Goal: Information Seeking & Learning: Understand process/instructions

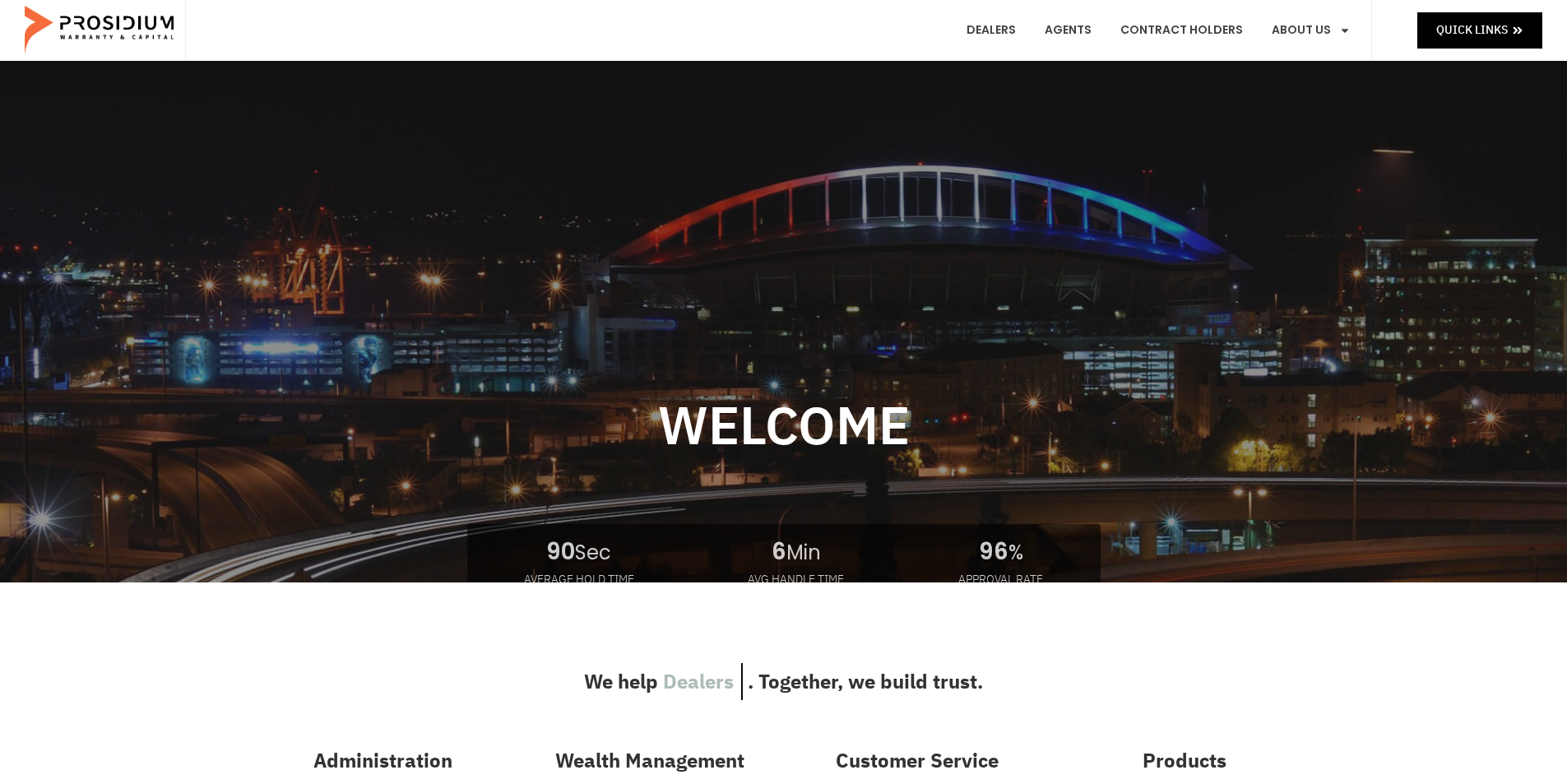
scroll to position [82, 0]
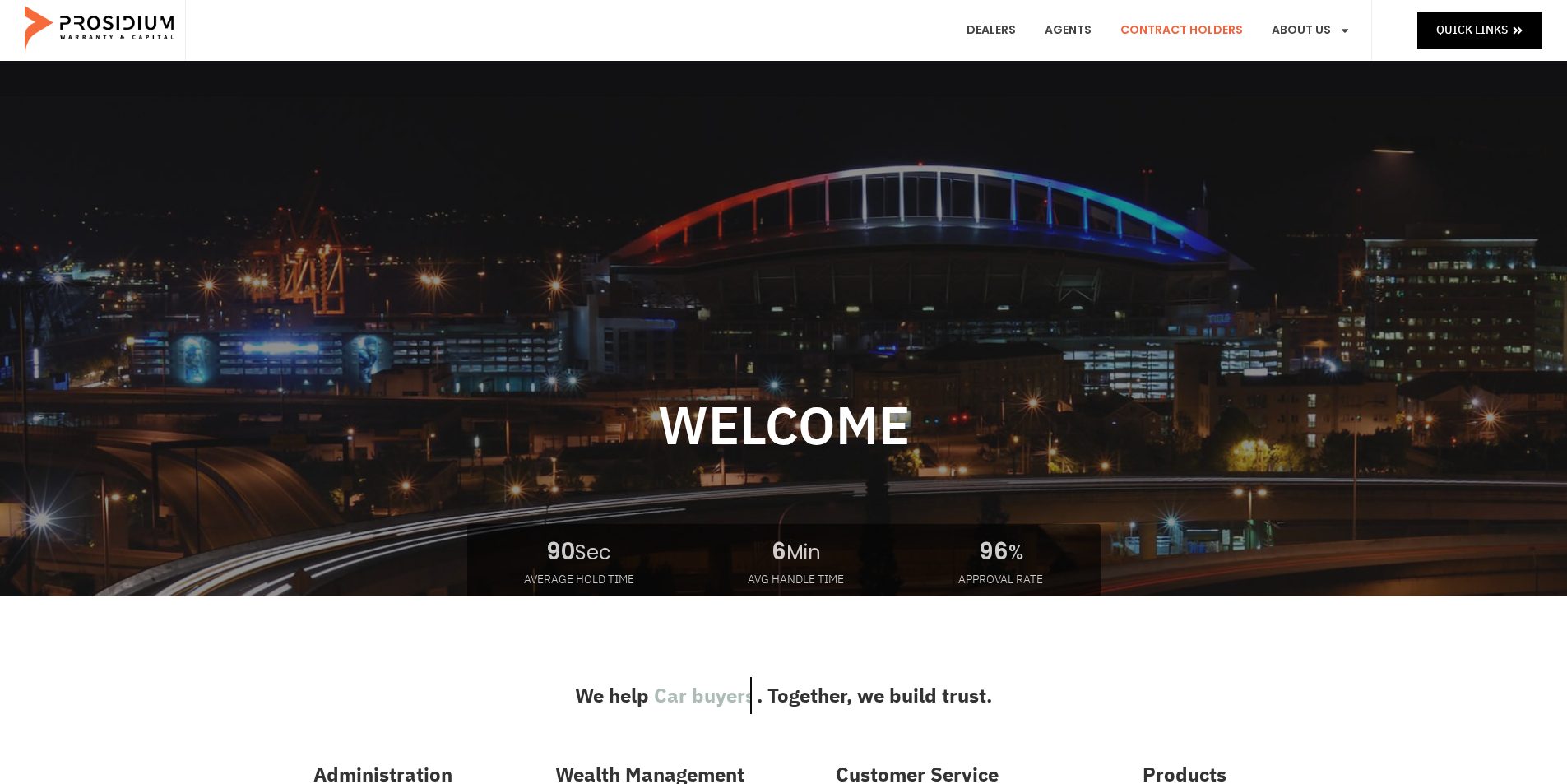
click at [1178, 31] on link "Contract Holders" at bounding box center [1182, 30] width 147 height 60
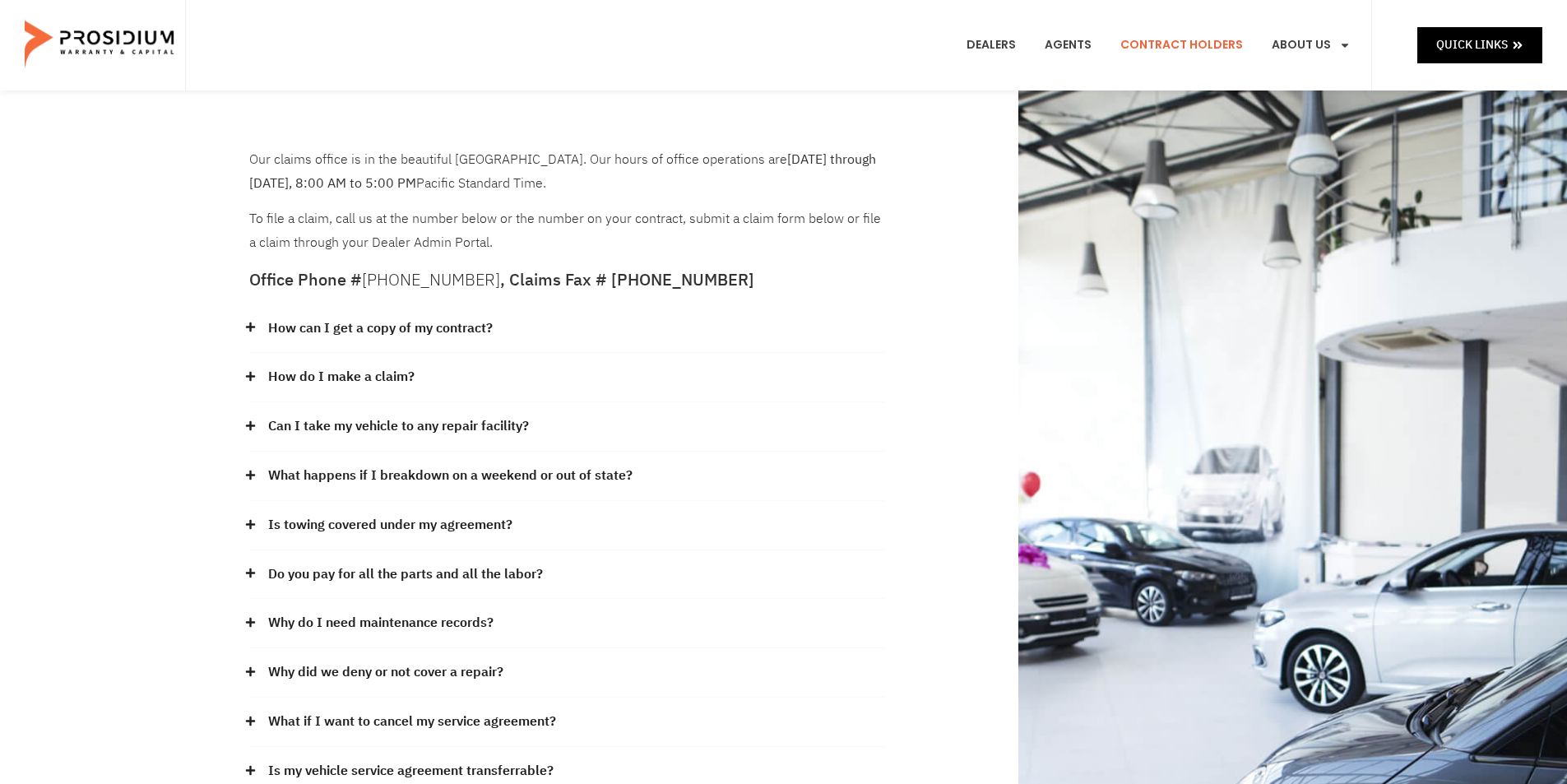
click at [449, 333] on link "How can I get a copy of my contract?" at bounding box center [381, 329] width 224 height 23
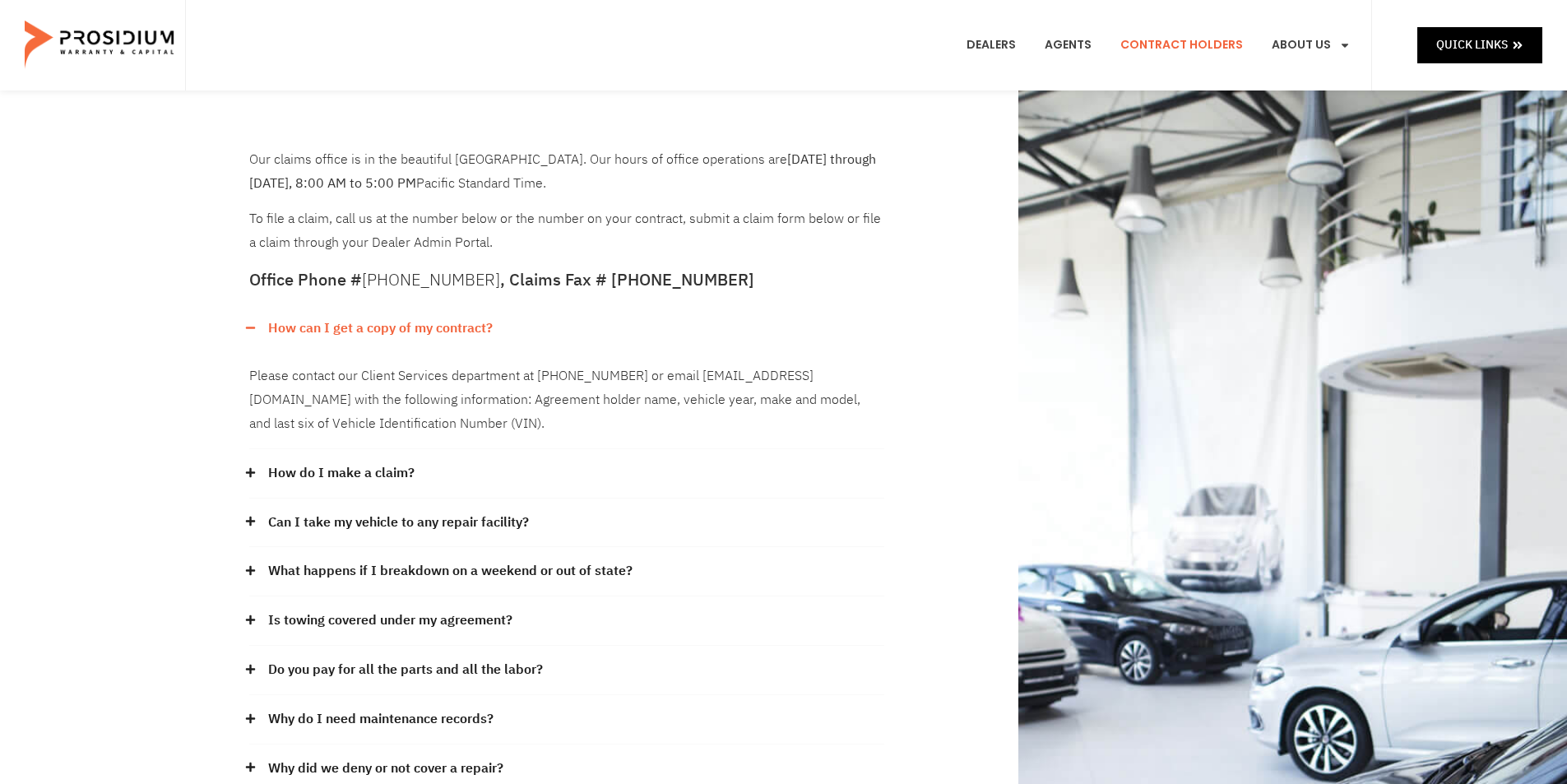
click at [309, 453] on div "How do I make a claim?" at bounding box center [566, 473] width 635 height 50
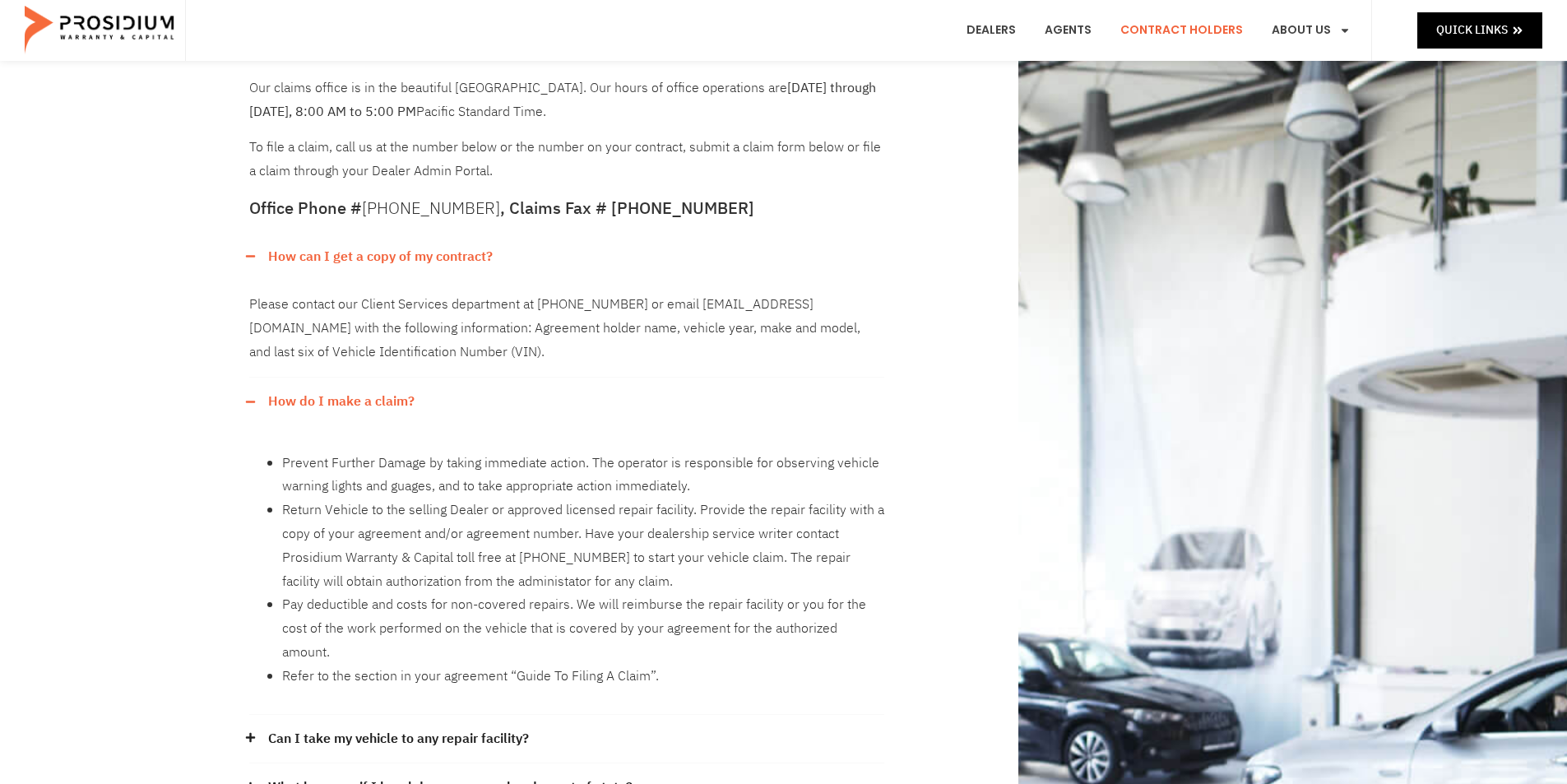
scroll to position [165, 0]
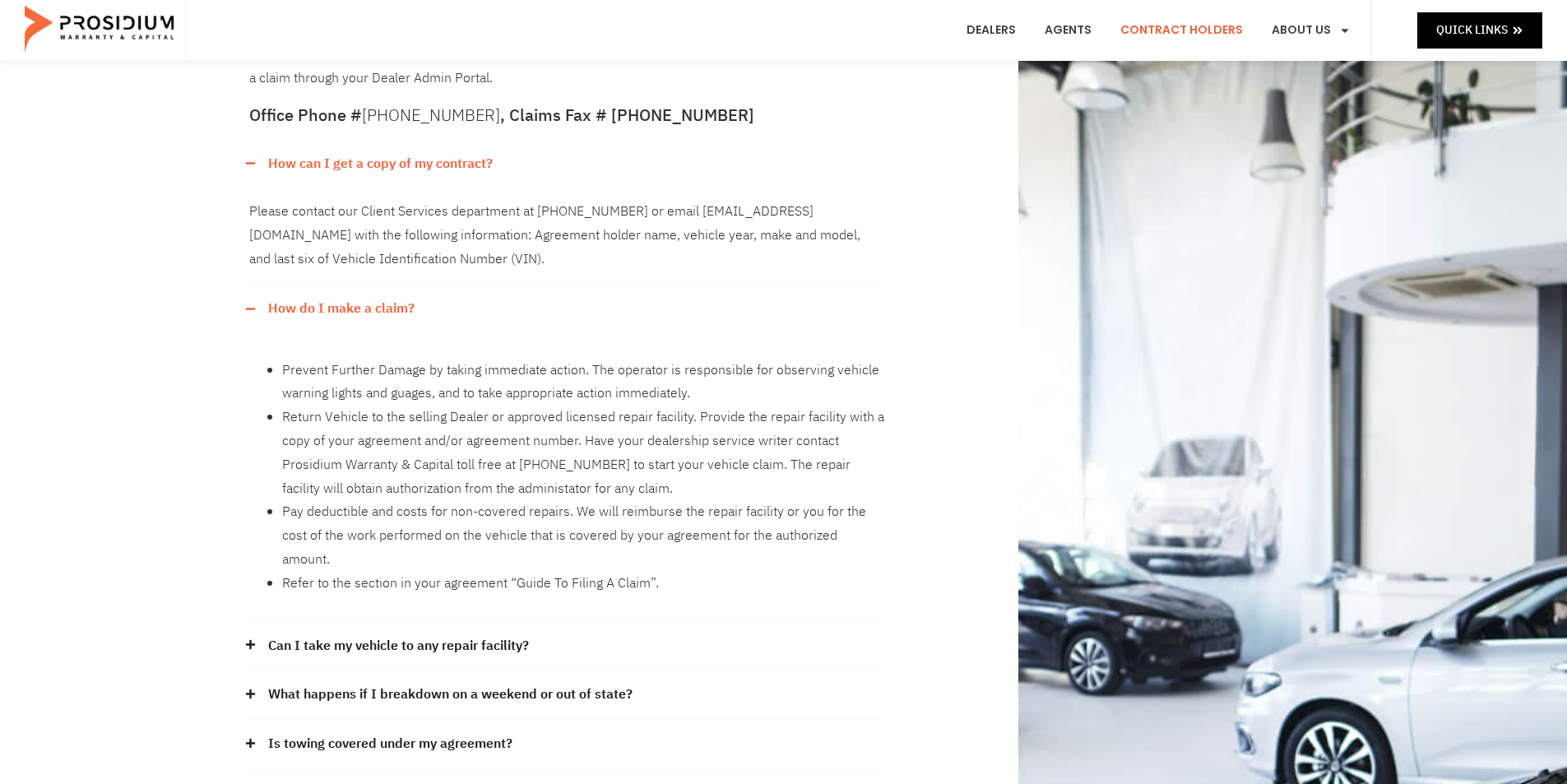
click at [463, 634] on link "Can I take my vehicle to any repair facility?" at bounding box center [398, 646] width 261 height 23
